Goal: Task Accomplishment & Management: Manage account settings

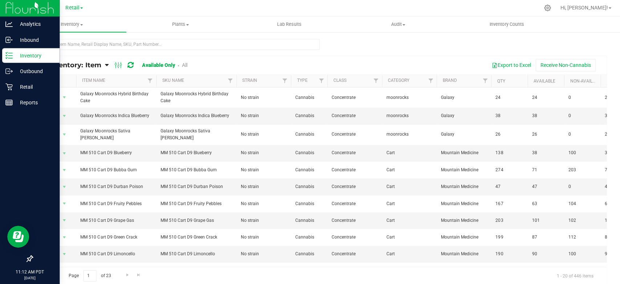
click at [25, 56] on p "Inventory" at bounding box center [35, 56] width 44 height 9
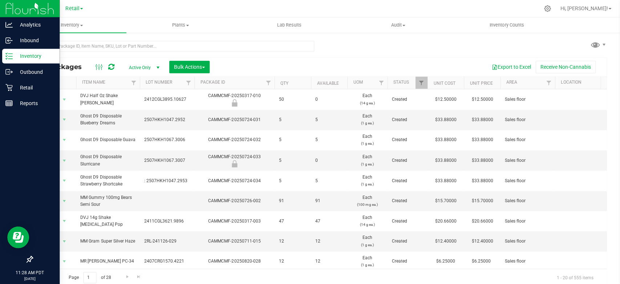
click at [8, 55] on icon at bounding box center [8, 55] width 7 height 7
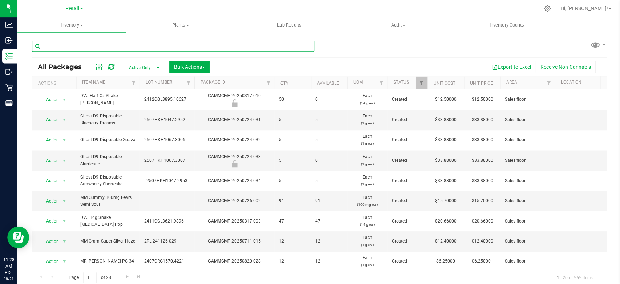
click at [80, 48] on input "text" at bounding box center [173, 46] width 282 height 11
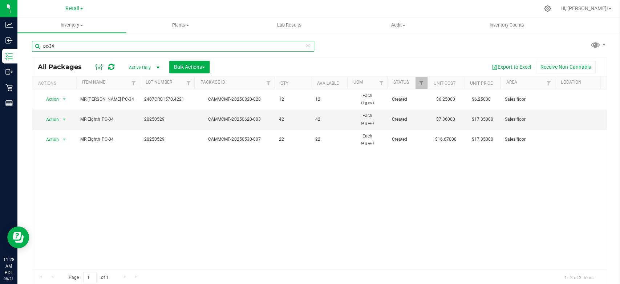
type input "pc-34"
click at [550, 9] on icon at bounding box center [547, 9] width 8 height 8
click at [550, 7] on icon at bounding box center [547, 9] width 8 height 8
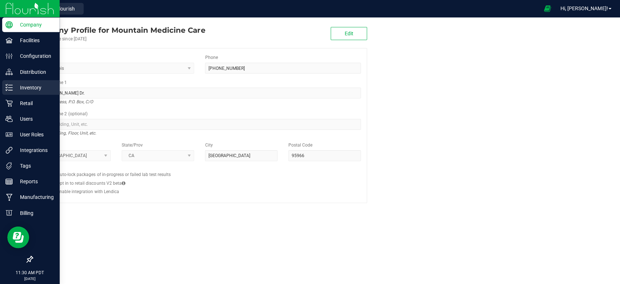
click at [15, 90] on p "Inventory" at bounding box center [35, 87] width 44 height 9
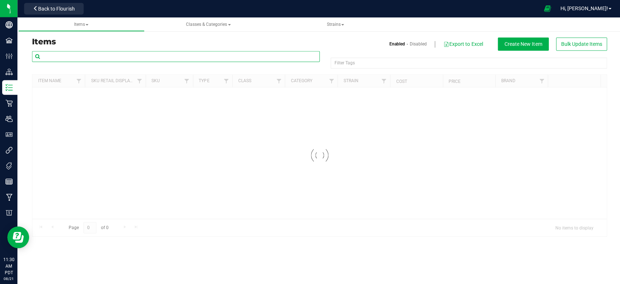
click at [95, 58] on input "text" at bounding box center [175, 56] width 287 height 11
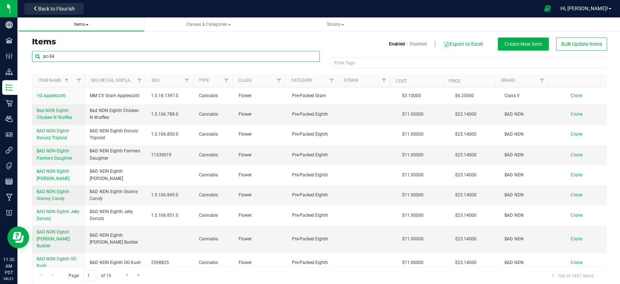
type input "pc-34"
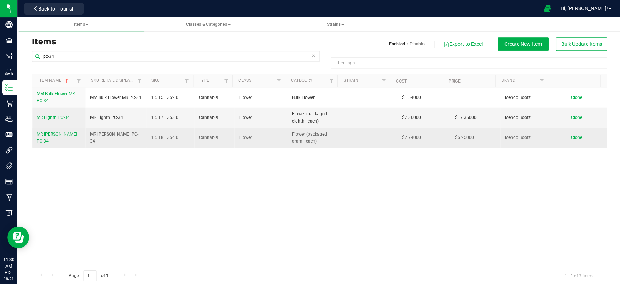
click at [58, 138] on span "MR [PERSON_NAME] PC-34" at bounding box center [57, 137] width 40 height 12
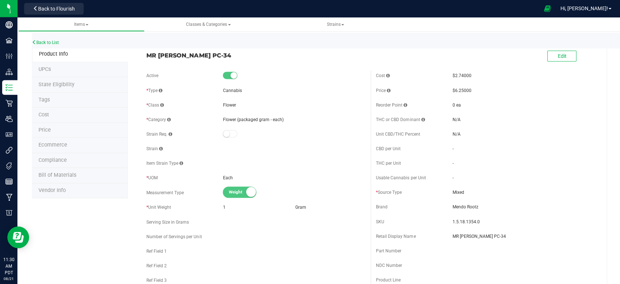
click at [49, 130] on span "Price" at bounding box center [45, 129] width 12 height 6
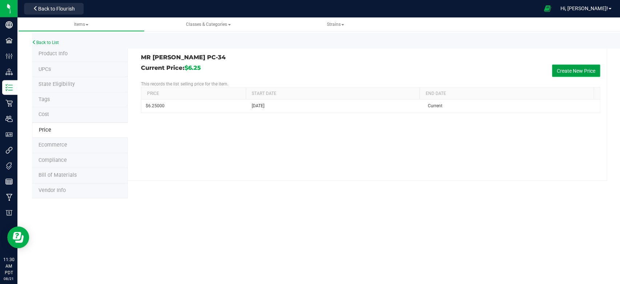
click at [582, 70] on button "Create New Price" at bounding box center [575, 70] width 48 height 12
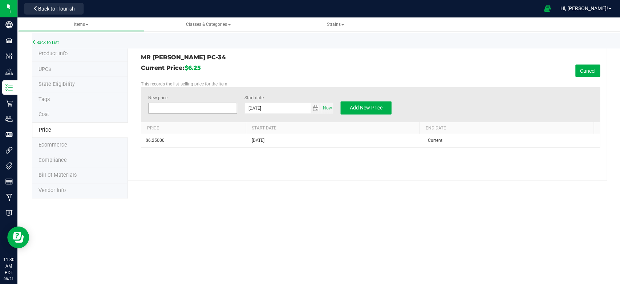
click at [182, 109] on span at bounding box center [192, 107] width 89 height 11
type input "6.61"
click at [298, 66] on div "Current Price: $6.25 Cancel" at bounding box center [370, 70] width 458 height 12
click at [375, 107] on span "Add New Price" at bounding box center [365, 107] width 33 height 6
type input "$0.00000"
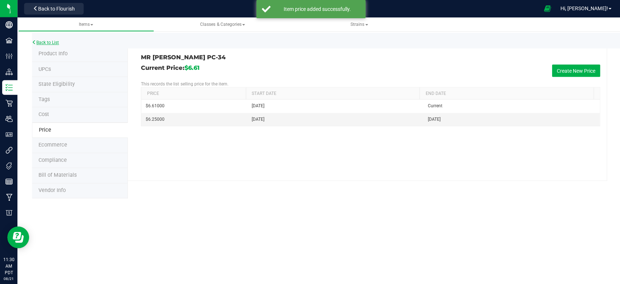
click at [49, 42] on link "Back to List" at bounding box center [45, 42] width 27 height 5
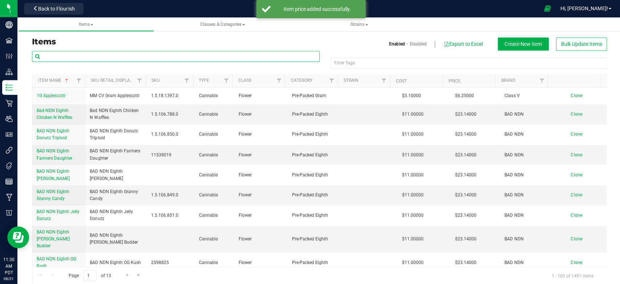
click at [59, 57] on input "text" at bounding box center [175, 56] width 287 height 11
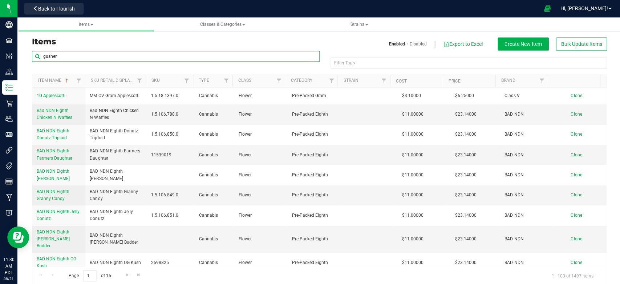
type input "gusher"
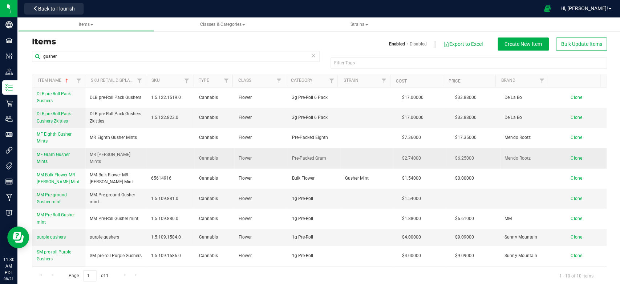
click at [53, 152] on span "MF Gram Gusher Mints" at bounding box center [53, 157] width 33 height 12
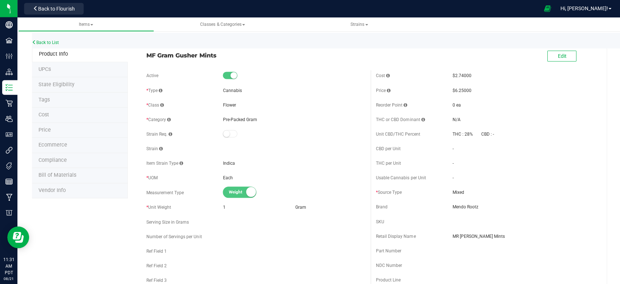
click at [51, 128] on li "Price" at bounding box center [80, 129] width 96 height 15
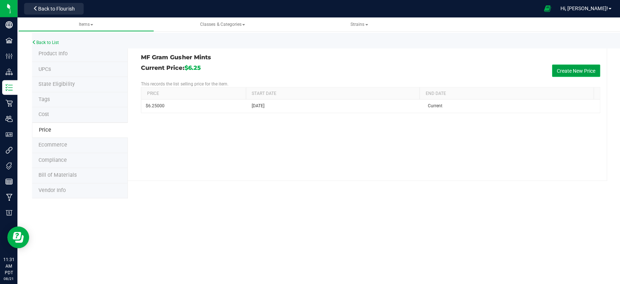
click at [566, 69] on button "Create New Price" at bounding box center [575, 70] width 48 height 12
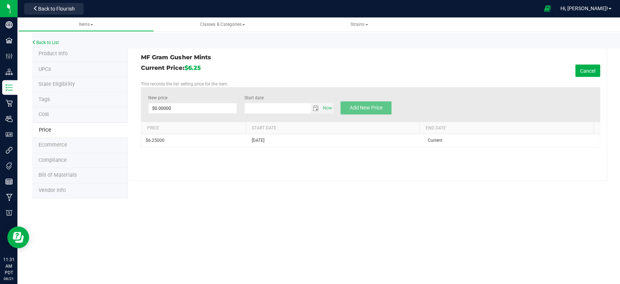
type input "[DATE]"
click at [199, 106] on span at bounding box center [192, 107] width 89 height 11
click at [199, 106] on input "New price" at bounding box center [192, 108] width 88 height 10
type input "6.61"
click at [306, 62] on div "MF Gram Gusher Mints Current Price: $6.25 Cancel This records the list selling …" at bounding box center [367, 114] width 478 height 134
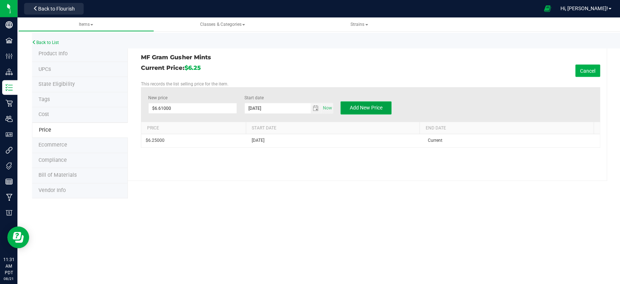
click at [364, 106] on span "Add New Price" at bounding box center [365, 107] width 33 height 6
type input "$0.00000"
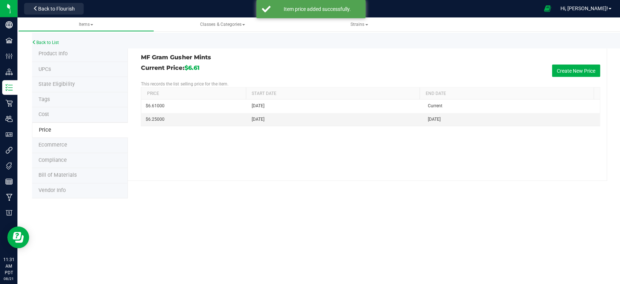
click at [51, 39] on div "Back to List" at bounding box center [342, 41] width 620 height 16
click at [51, 40] on div "Back to List" at bounding box center [342, 41] width 620 height 16
click at [52, 41] on link "Back to List" at bounding box center [45, 42] width 27 height 5
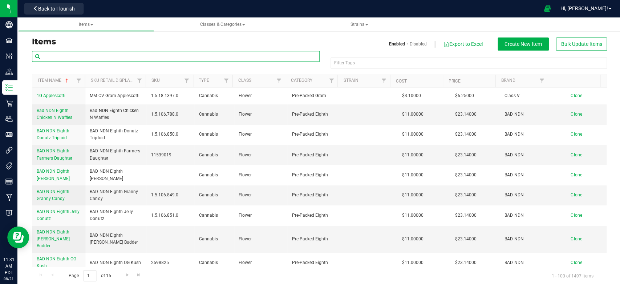
click at [108, 54] on input "text" at bounding box center [175, 56] width 287 height 11
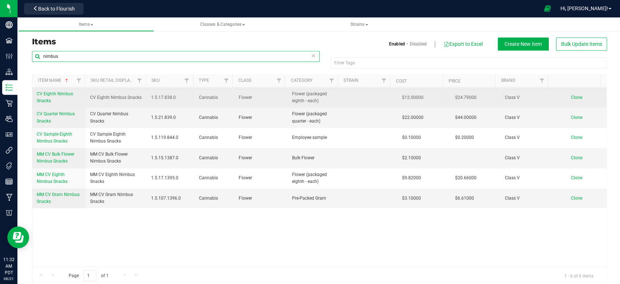
type input "nimbus"
click at [55, 93] on span "CV Eighth Nimbus Snacks" at bounding box center [55, 97] width 36 height 12
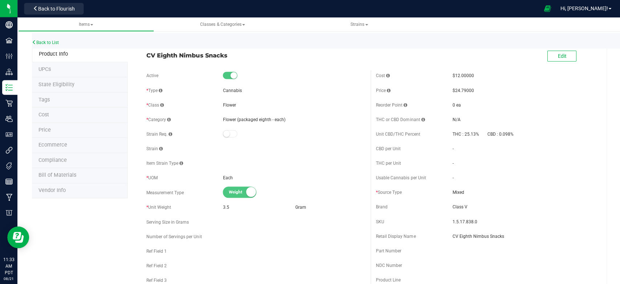
click at [53, 131] on li "Price" at bounding box center [80, 129] width 96 height 15
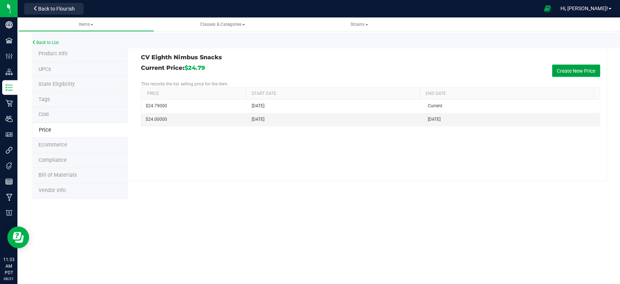
click at [576, 68] on button "Create New Price" at bounding box center [575, 70] width 48 height 12
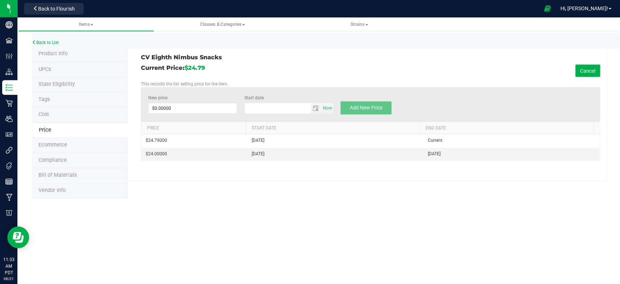
type input "[DATE]"
click at [179, 106] on span at bounding box center [192, 107] width 89 height 11
click at [179, 106] on input "New price" at bounding box center [192, 108] width 88 height 10
type input "20.66"
click at [311, 55] on h3 "CV Eighth Nimbus Snacks" at bounding box center [252, 57] width 223 height 7
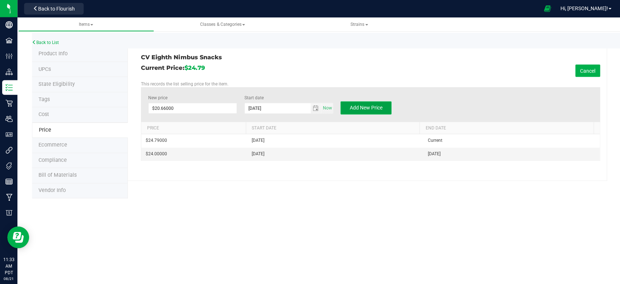
click at [357, 110] on button "Add New Price" at bounding box center [365, 107] width 51 height 13
type input "$0.00000"
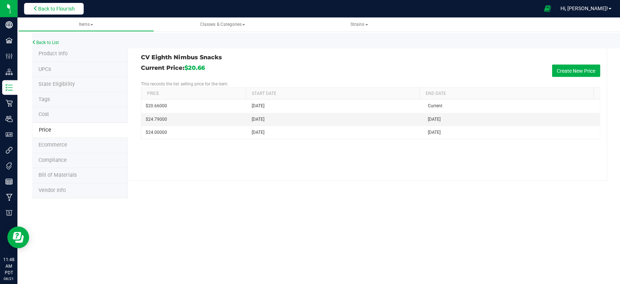
click at [40, 9] on span "Back to Flourish" at bounding box center [56, 9] width 36 height 6
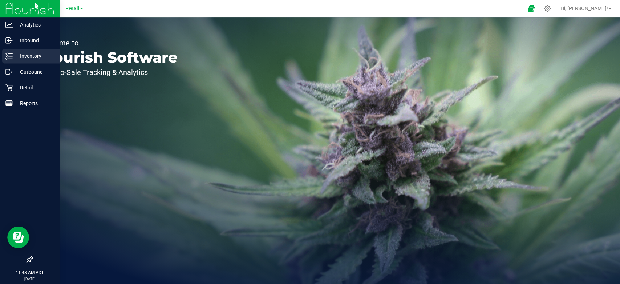
click at [32, 60] on p "Inventory" at bounding box center [35, 56] width 44 height 9
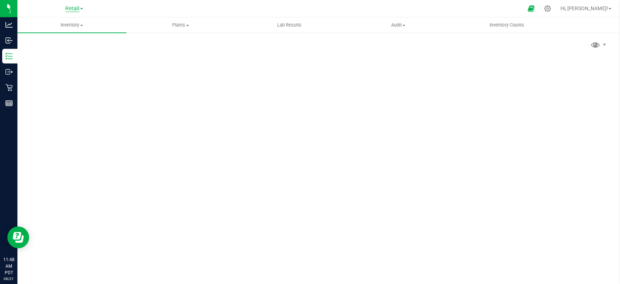
click at [73, 9] on span "Retail" at bounding box center [72, 8] width 14 height 7
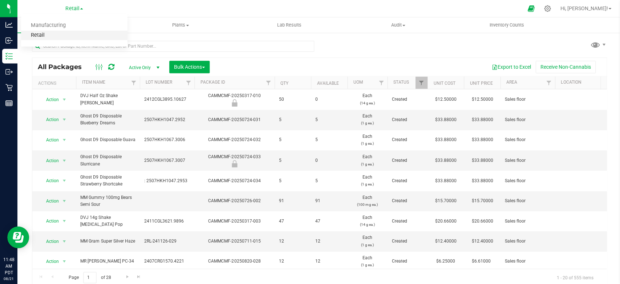
click at [36, 37] on link "Retail" at bounding box center [74, 36] width 106 height 10
click at [67, 29] on uib-tab-heading "Inventory All packages All inventory Waste log Create inventory" at bounding box center [71, 24] width 109 height 15
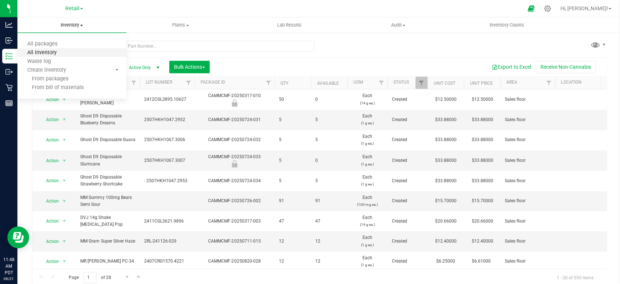
click at [59, 54] on span "All inventory" at bounding box center [41, 52] width 49 height 6
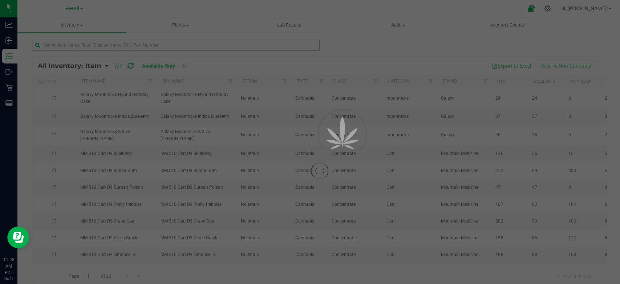
click at [119, 43] on div at bounding box center [310, 142] width 620 height 284
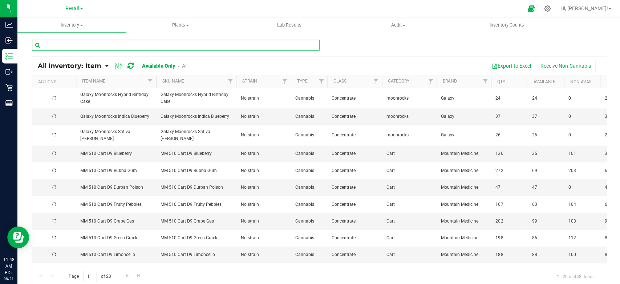
click at [109, 44] on input "text" at bounding box center [175, 45] width 287 height 11
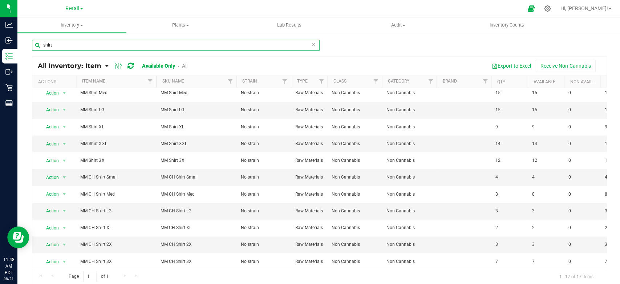
scroll to position [80, 0]
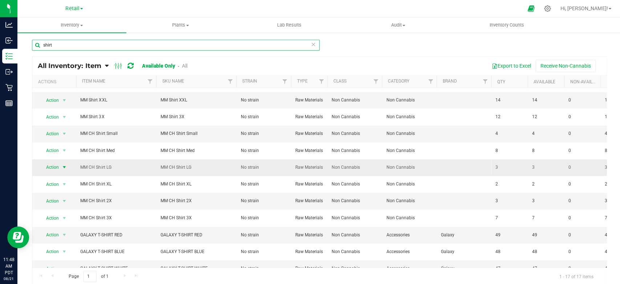
type input "shirt"
click at [58, 166] on span "Action" at bounding box center [50, 167] width 20 height 10
click at [63, 219] on li "Print product labels" at bounding box center [63, 226] width 46 height 20
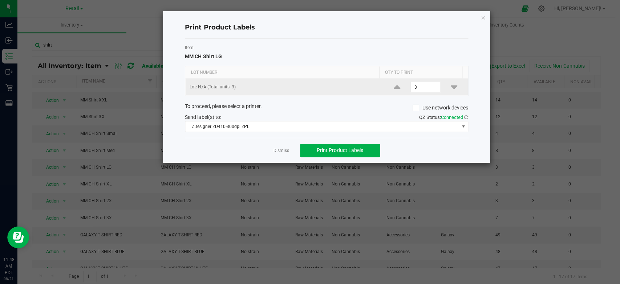
drag, startPoint x: 422, startPoint y: 86, endPoint x: 434, endPoint y: 84, distance: 12.5
click at [423, 86] on input "3" at bounding box center [425, 87] width 30 height 10
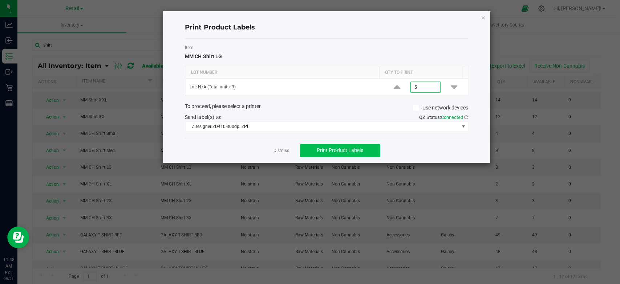
type input "5"
click at [311, 147] on button "Print Product Labels" at bounding box center [339, 150] width 80 height 13
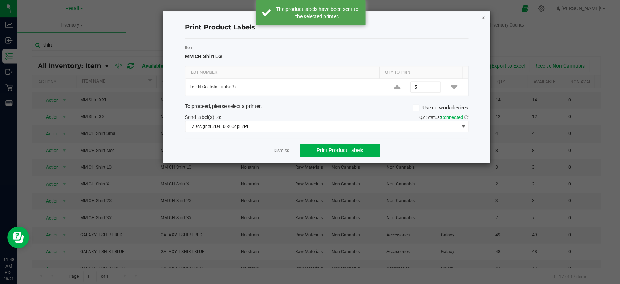
click at [484, 19] on icon "button" at bounding box center [482, 17] width 5 height 9
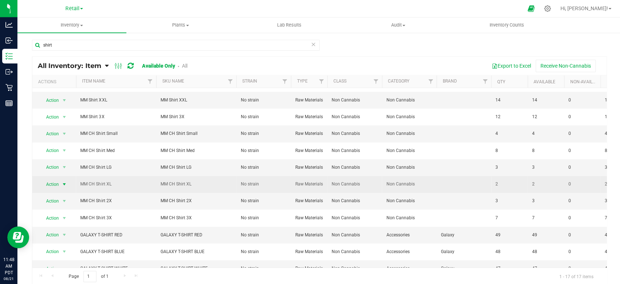
click at [55, 183] on span "Action" at bounding box center [50, 184] width 20 height 10
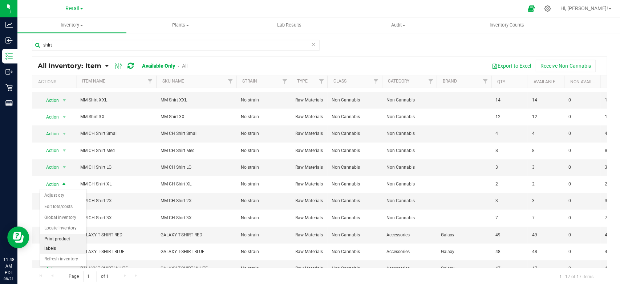
click at [63, 235] on li "Print product labels" at bounding box center [63, 243] width 46 height 20
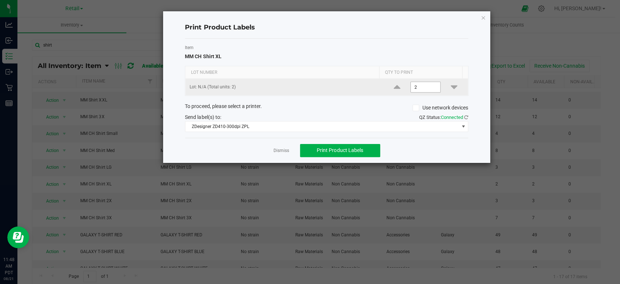
click at [420, 90] on input "2" at bounding box center [425, 87] width 30 height 10
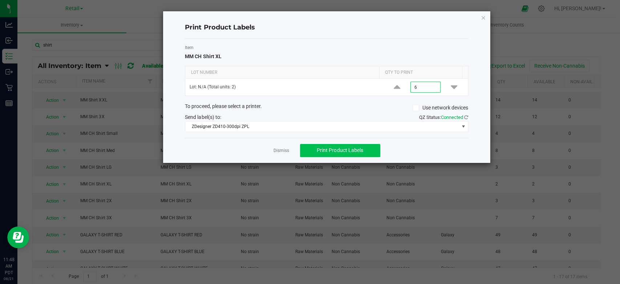
type input "6"
click at [346, 147] on span "Print Product Labels" at bounding box center [339, 150] width 46 height 6
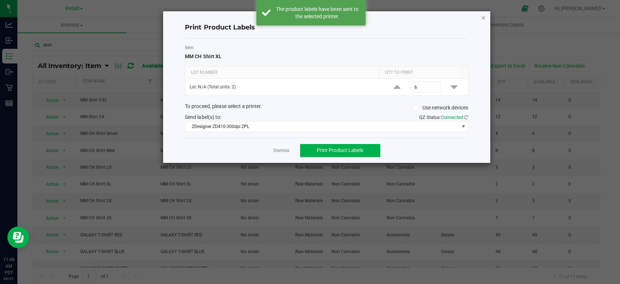
click at [483, 15] on icon "button" at bounding box center [482, 17] width 5 height 9
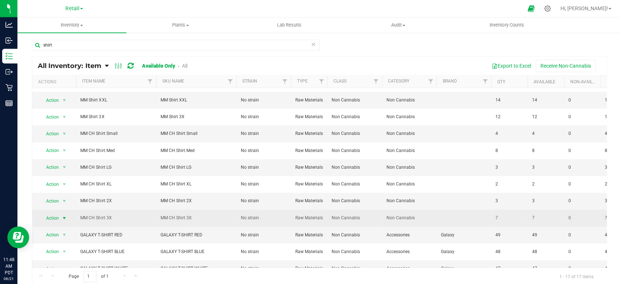
click at [59, 216] on span "Action" at bounding box center [50, 217] width 20 height 10
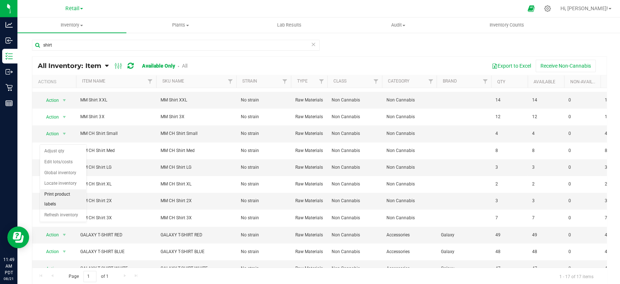
click at [65, 191] on li "Print product labels" at bounding box center [63, 199] width 46 height 20
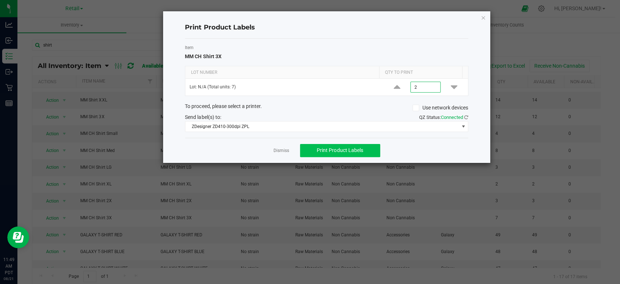
type input "2"
click at [321, 149] on span "Print Product Labels" at bounding box center [339, 150] width 46 height 6
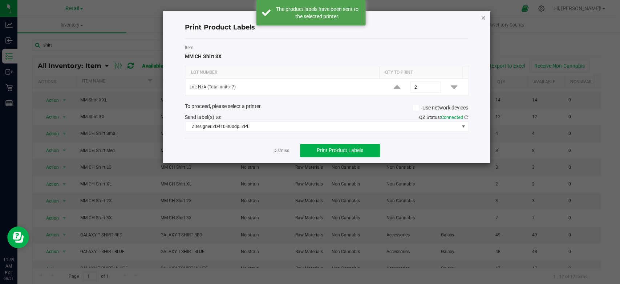
click at [482, 15] on icon "button" at bounding box center [482, 17] width 5 height 9
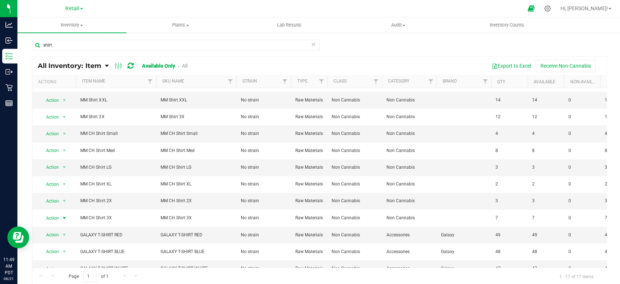
click at [77, 5] on link "Retail" at bounding box center [73, 8] width 17 height 7
click at [56, 25] on link "Manufacturing" at bounding box center [74, 26] width 106 height 10
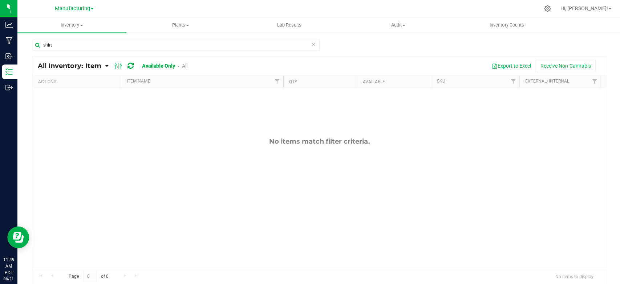
click at [310, 42] on icon at bounding box center [312, 44] width 5 height 9
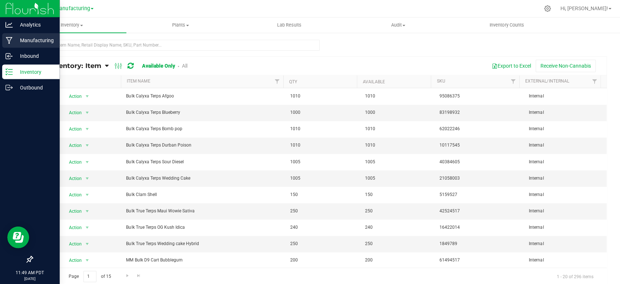
click at [40, 40] on p "Manufacturing" at bounding box center [35, 40] width 44 height 9
